Goal: Information Seeking & Learning: Check status

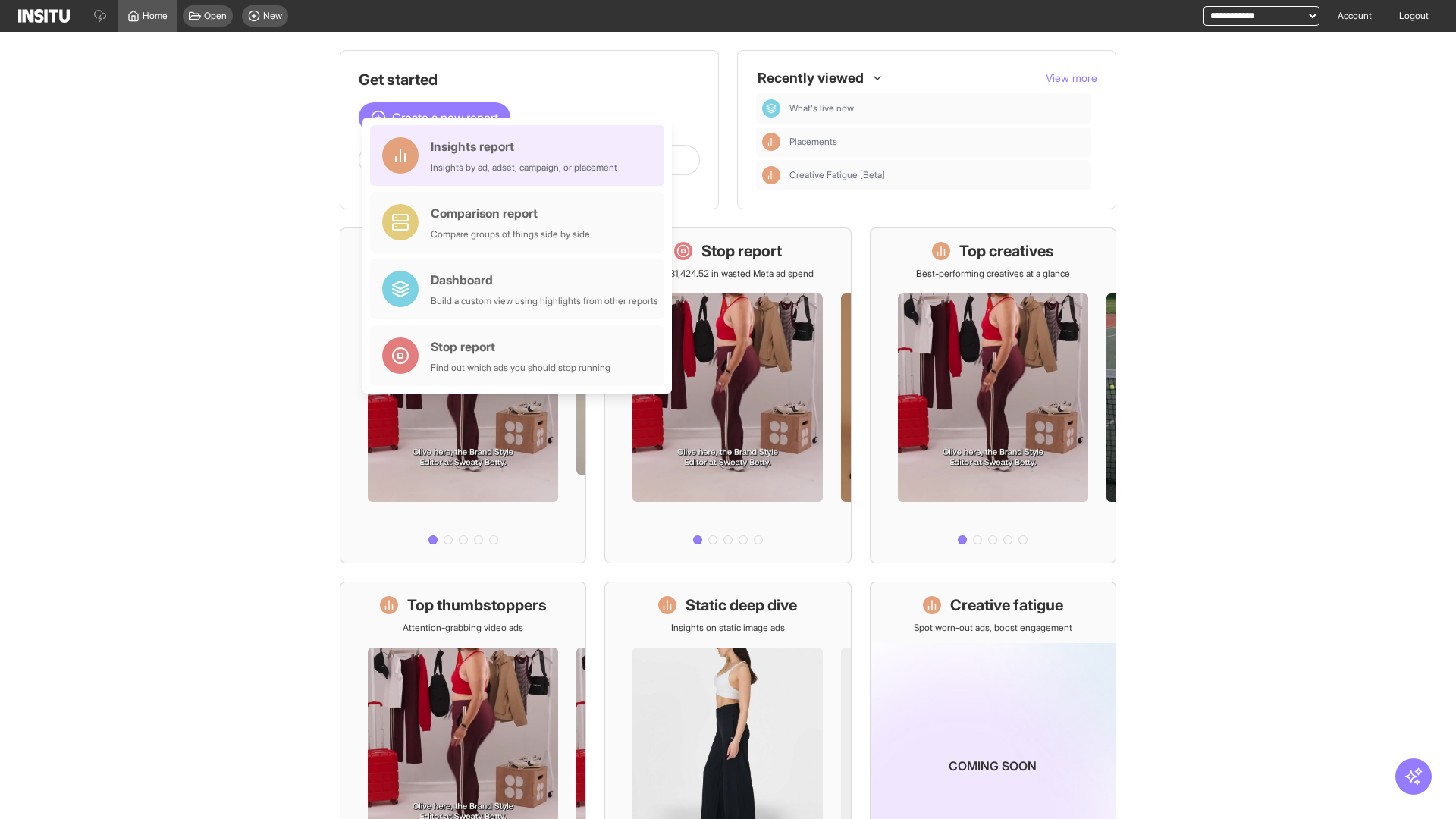
click at [521, 155] on div "Insights report Insights by ad, adset, campaign, or placement" at bounding box center [524, 155] width 186 height 37
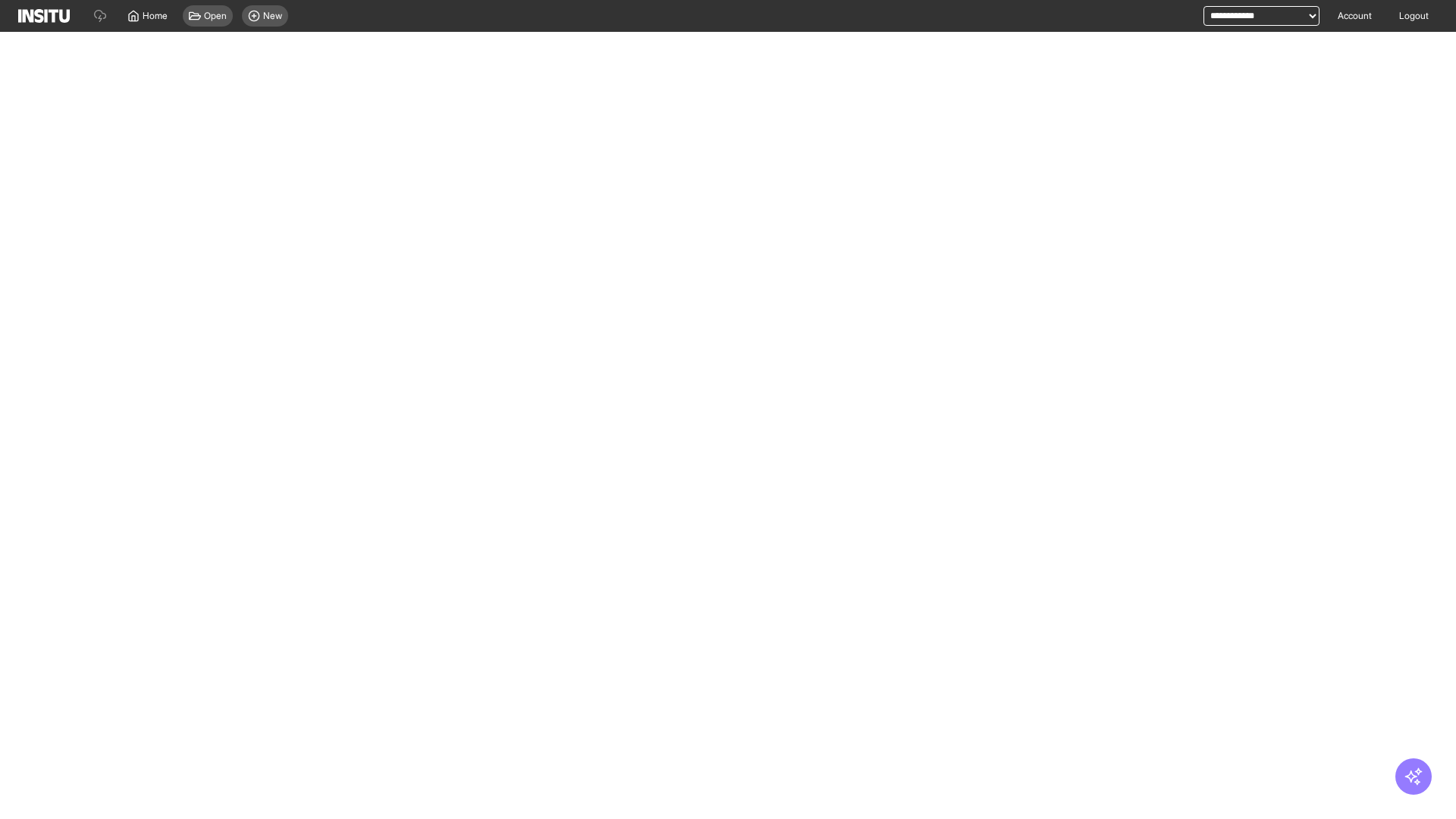
select select "**"
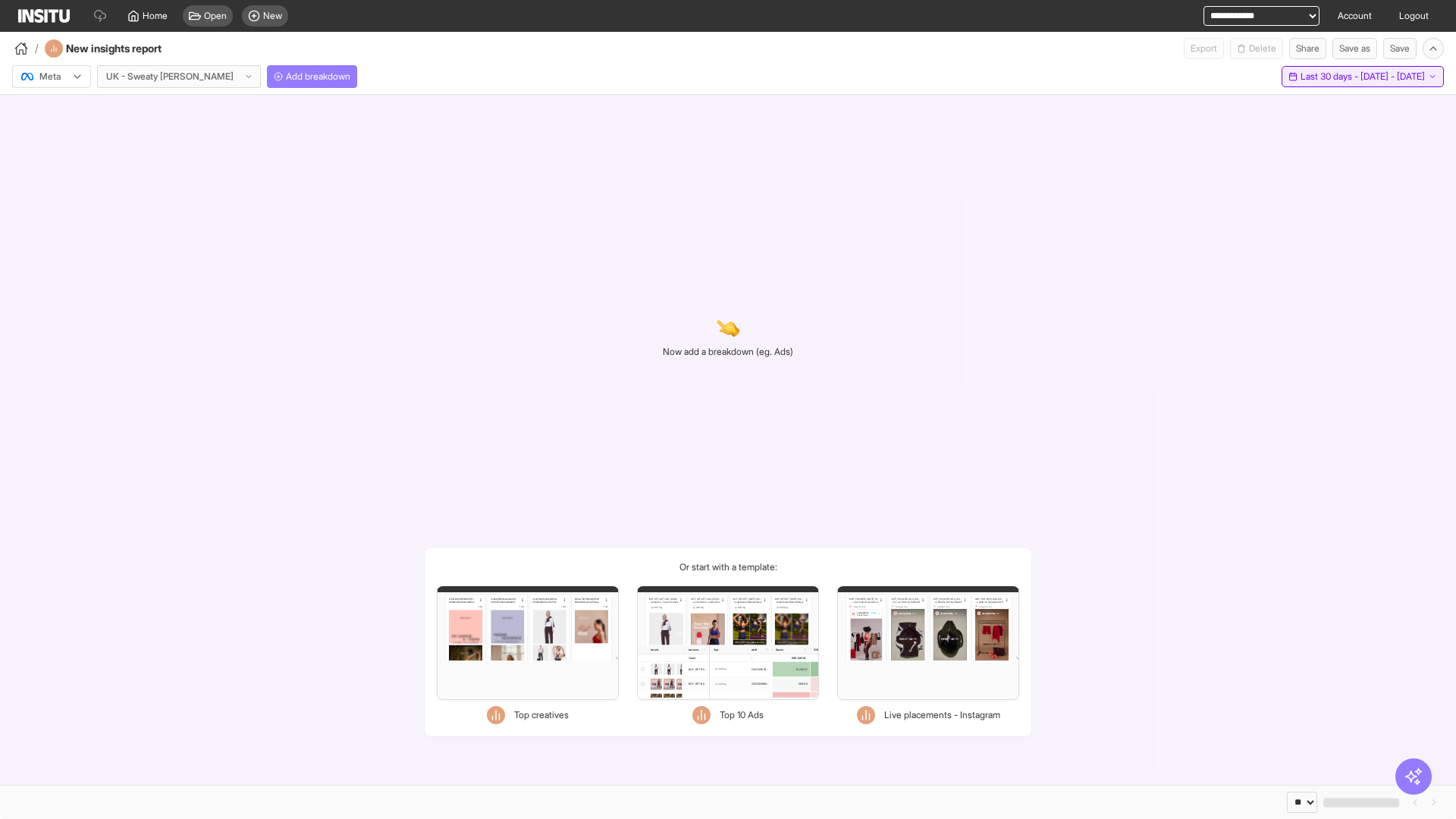
click at [1332, 77] on span "Last 30 days - [DATE] - [DATE]" at bounding box center [1363, 77] width 125 height 12
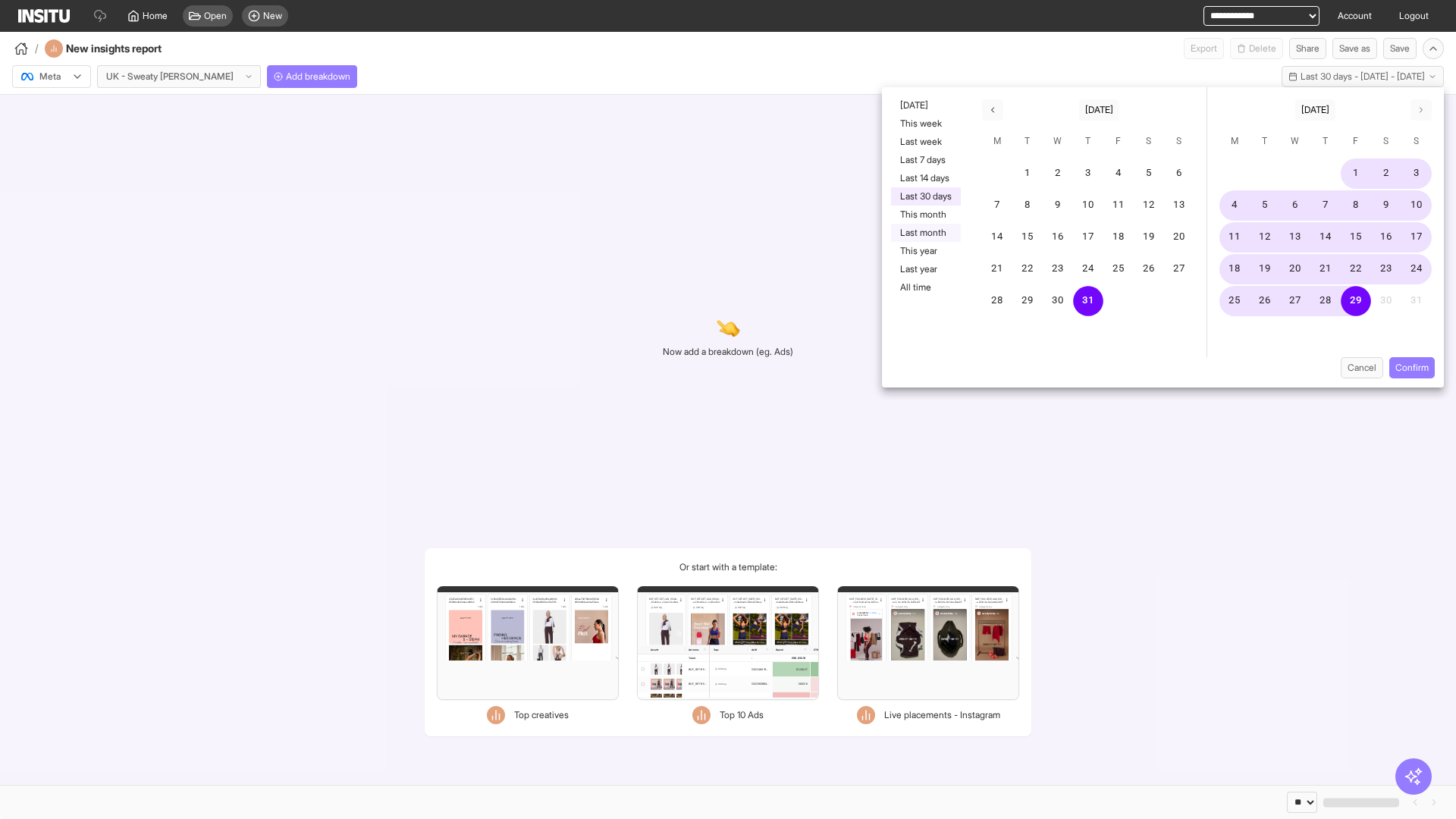
click at [925, 233] on button "Last month" at bounding box center [927, 232] width 70 height 18
